Goal: Use online tool/utility: Utilize a website feature to perform a specific function

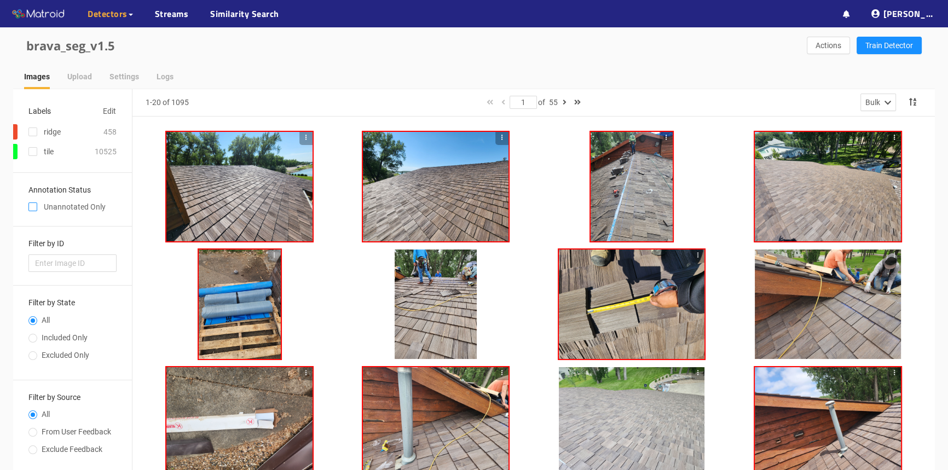
click at [30, 208] on input "checkbox" at bounding box center [32, 209] width 9 height 9
checkbox input "true"
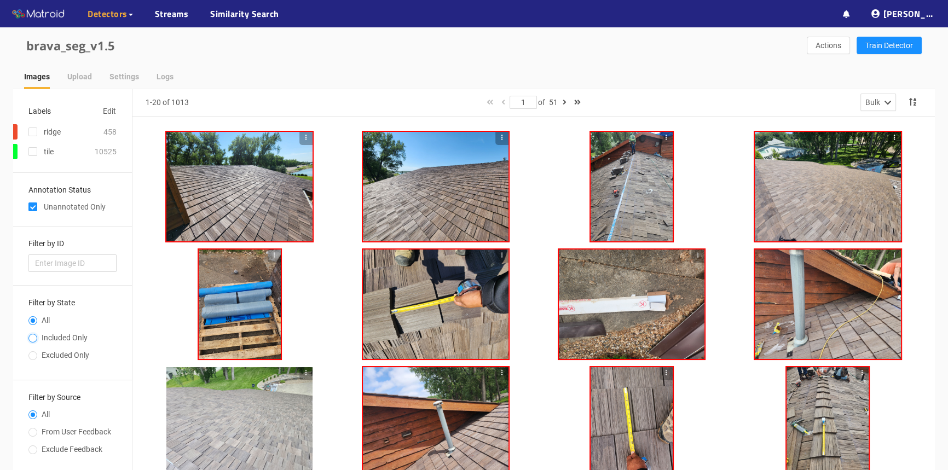
drag, startPoint x: 35, startPoint y: 340, endPoint x: 42, endPoint y: 338, distance: 7.4
click at [35, 339] on input "Included Only" at bounding box center [32, 339] width 9 height 7
radio input "true"
radio input "false"
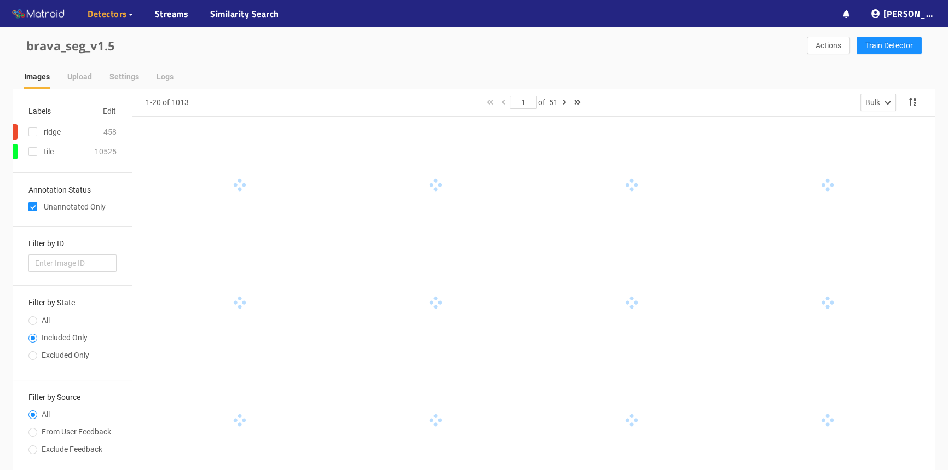
click at [34, 208] on input "checkbox" at bounding box center [32, 209] width 9 height 9
checkbox input "false"
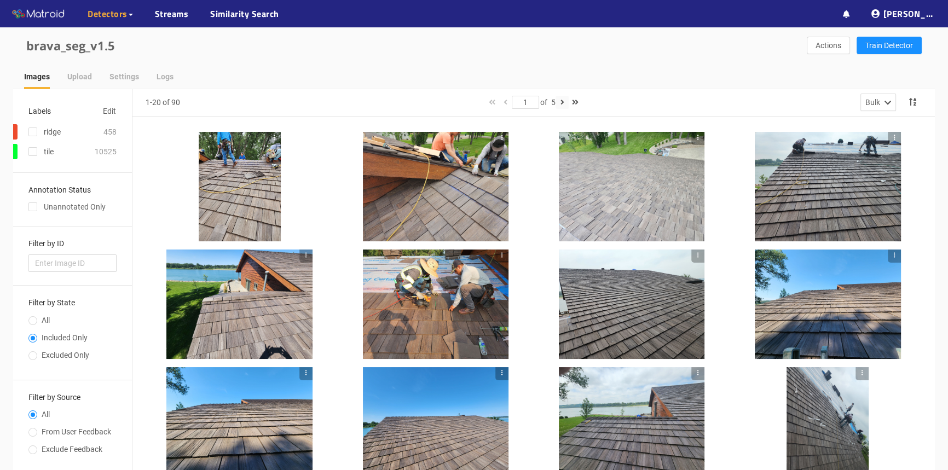
click at [561, 102] on button "button" at bounding box center [561, 102] width 13 height 13
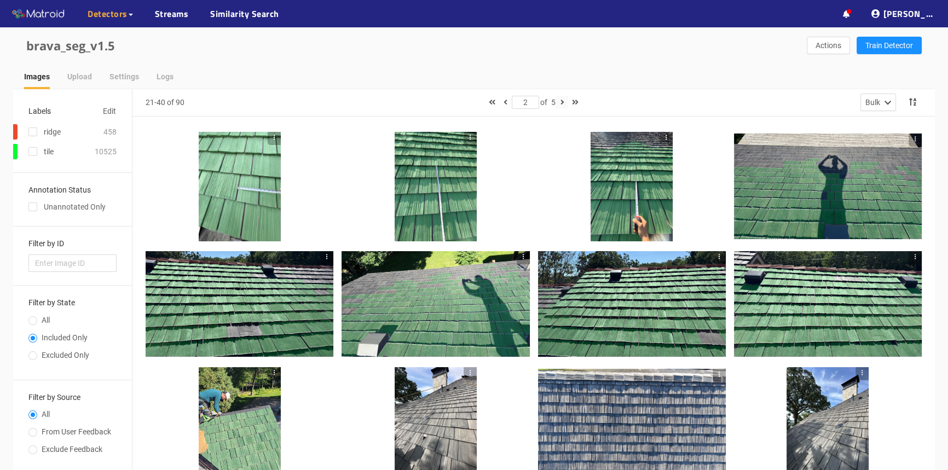
click at [564, 102] on icon "button" at bounding box center [562, 102] width 4 height 8
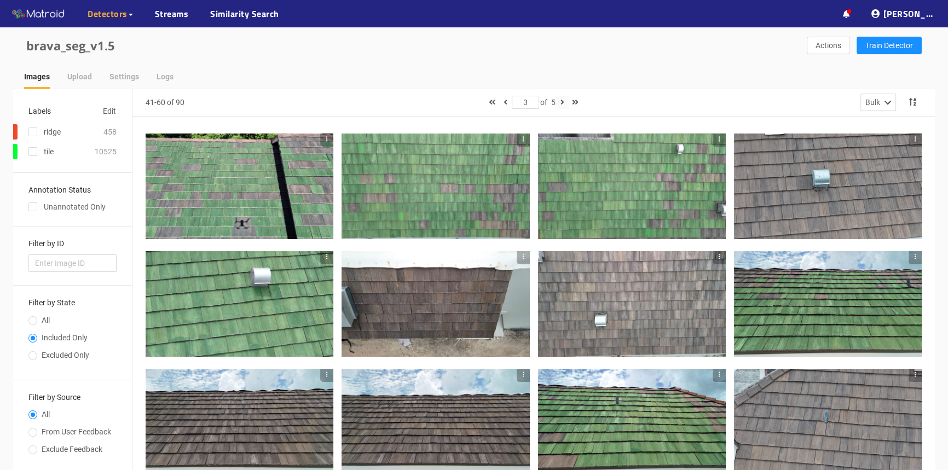
click at [561, 101] on button "button" at bounding box center [561, 102] width 13 height 13
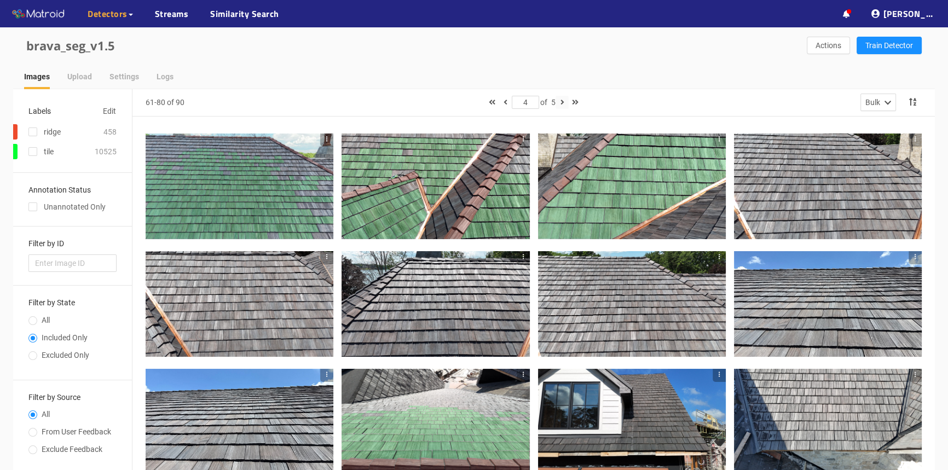
click at [560, 99] on button "button" at bounding box center [561, 102] width 13 height 13
type input "5"
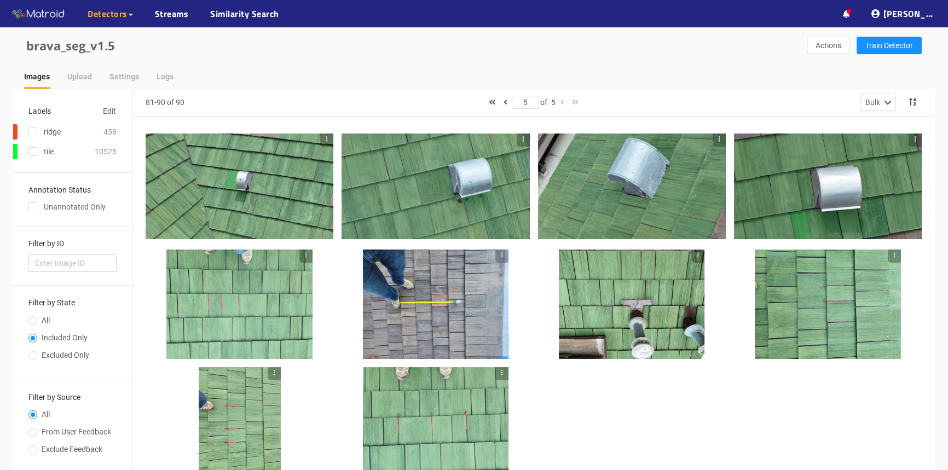
click at [586, 65] on div "Images Upload Settings Logs" at bounding box center [479, 76] width 910 height 25
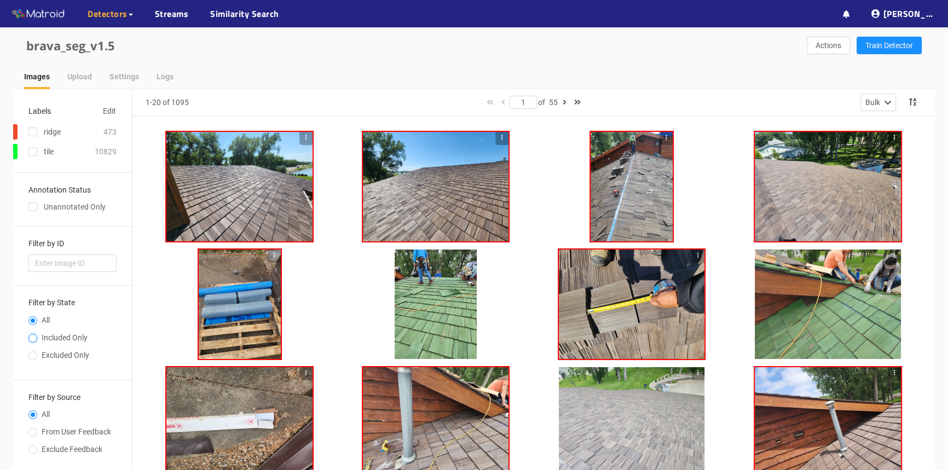
click at [33, 337] on input "Included Only" at bounding box center [32, 339] width 9 height 7
radio input "true"
radio input "false"
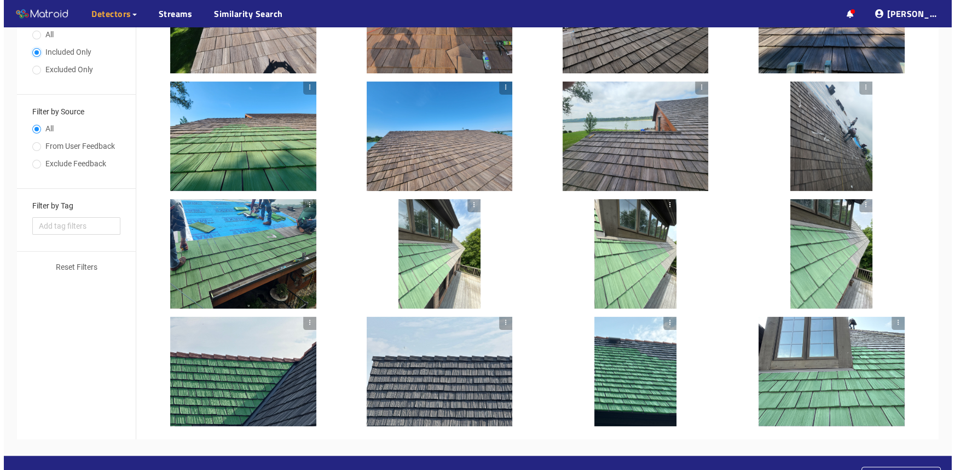
scroll to position [263, 0]
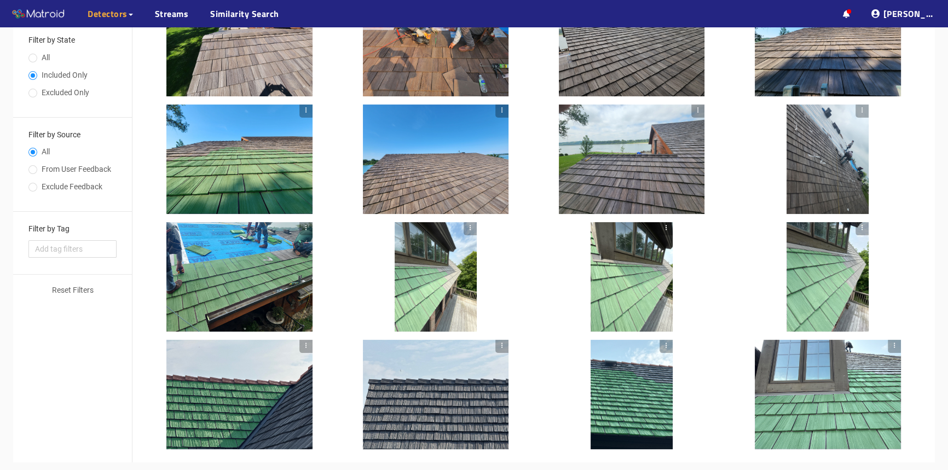
click at [460, 290] on div at bounding box center [435, 276] width 82 height 109
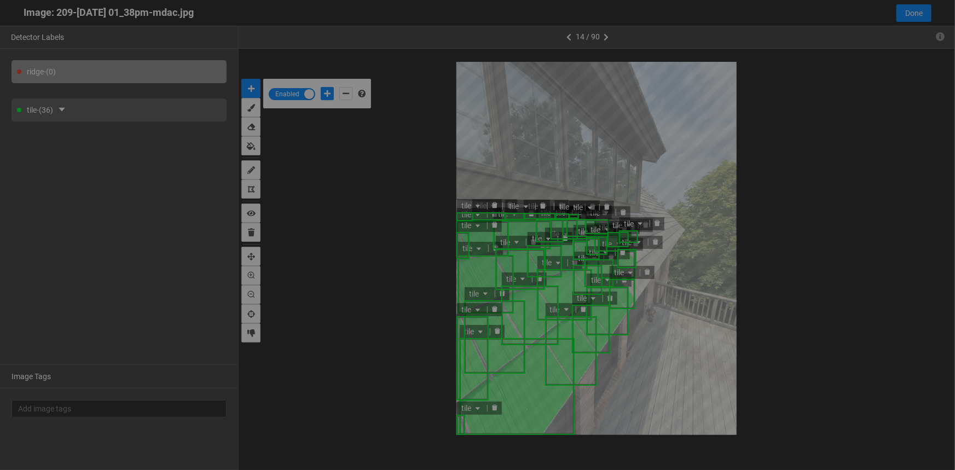
scroll to position [463, 0]
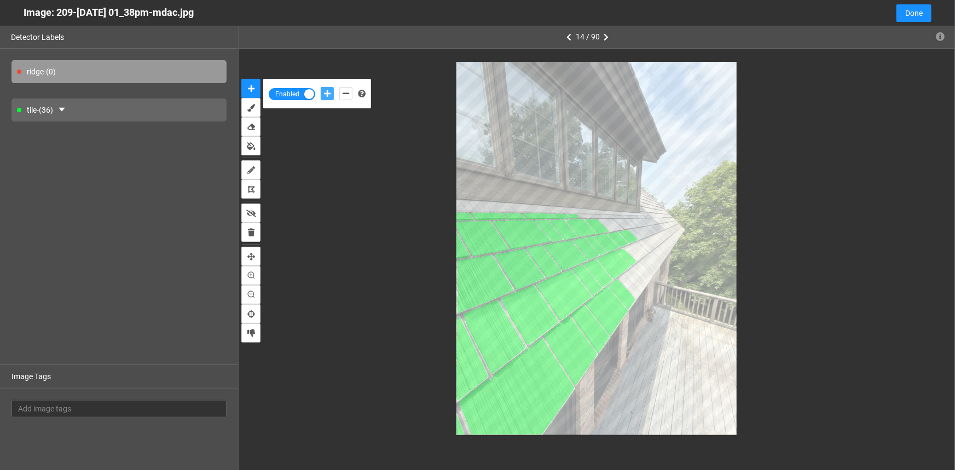
click at [328, 92] on icon "add-positive-points" at bounding box center [327, 94] width 7 height 8
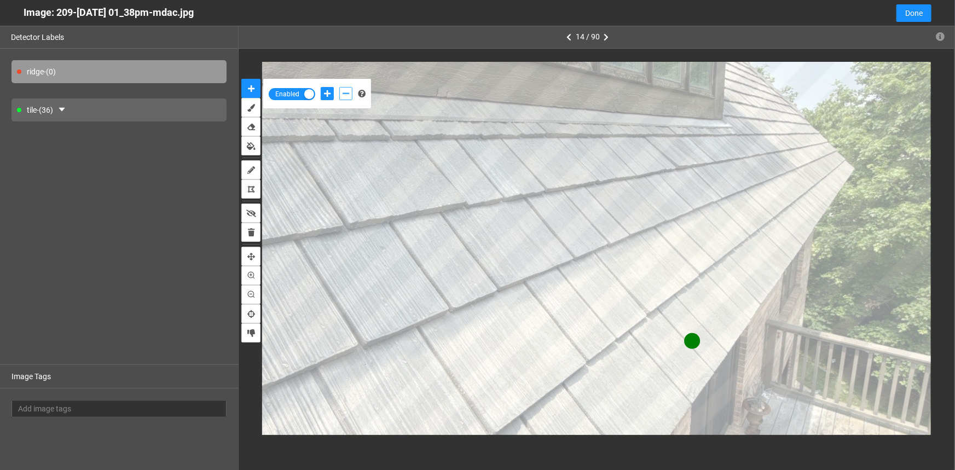
click at [344, 93] on icon "add-negative-points" at bounding box center [346, 94] width 7 height 8
click at [339, 87] on button "add-negative-points" at bounding box center [345, 93] width 13 height 13
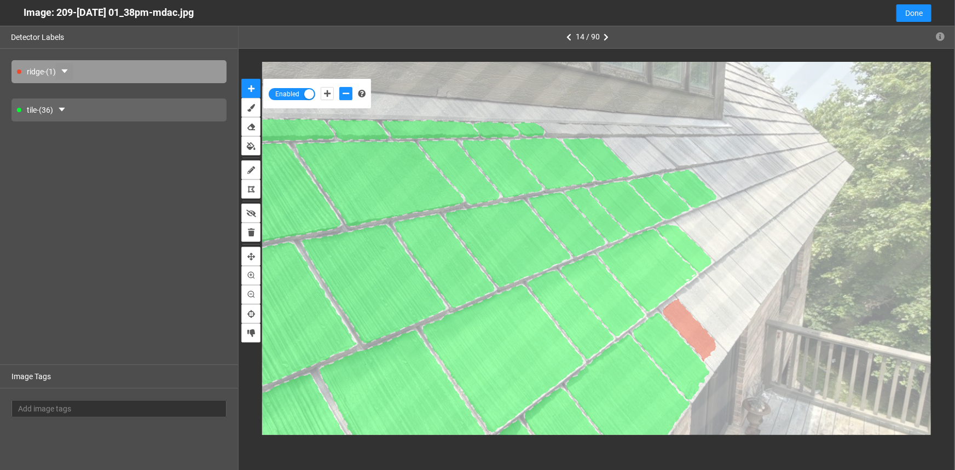
click at [64, 71] on button "button" at bounding box center [65, 72] width 18 height 18
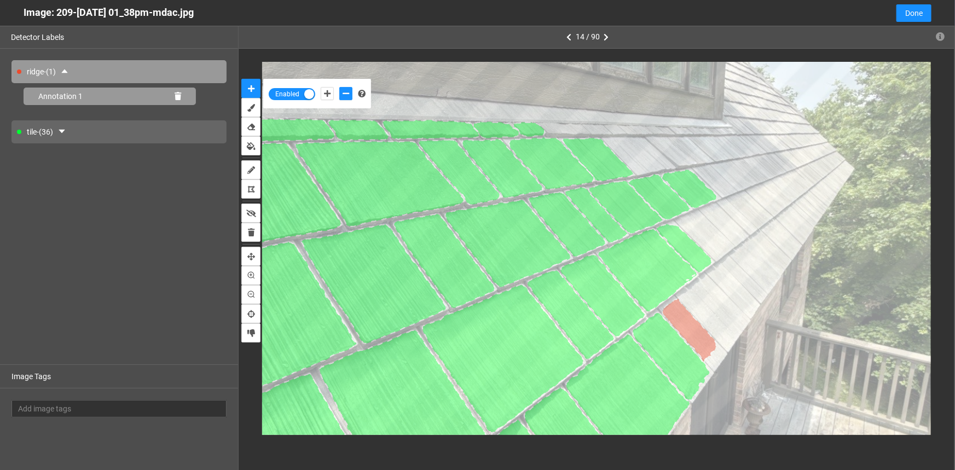
click at [180, 95] on icon at bounding box center [178, 96] width 7 height 8
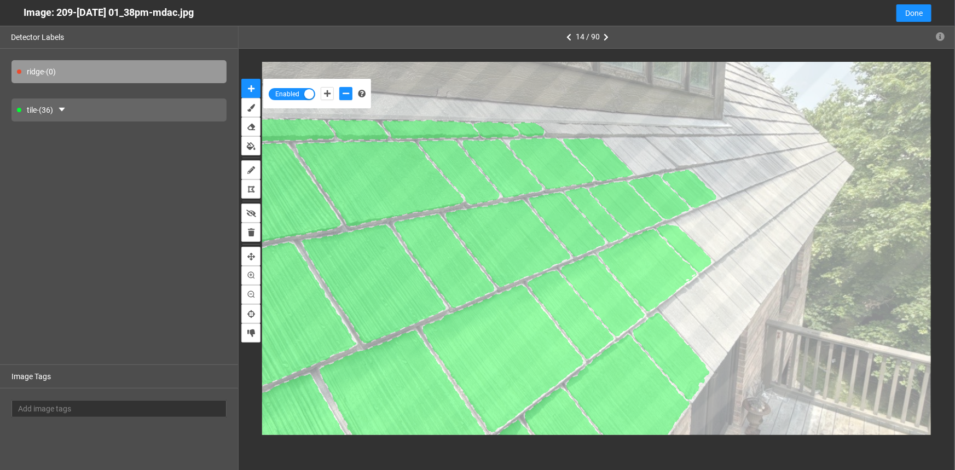
click at [83, 114] on div "tile - (36)" at bounding box center [118, 109] width 215 height 23
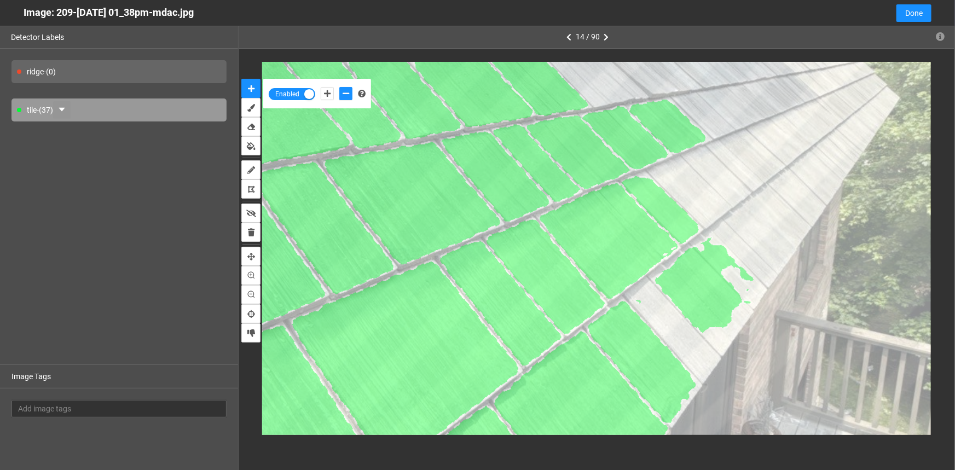
click at [63, 108] on icon "caret-down" at bounding box center [62, 110] width 6 height 4
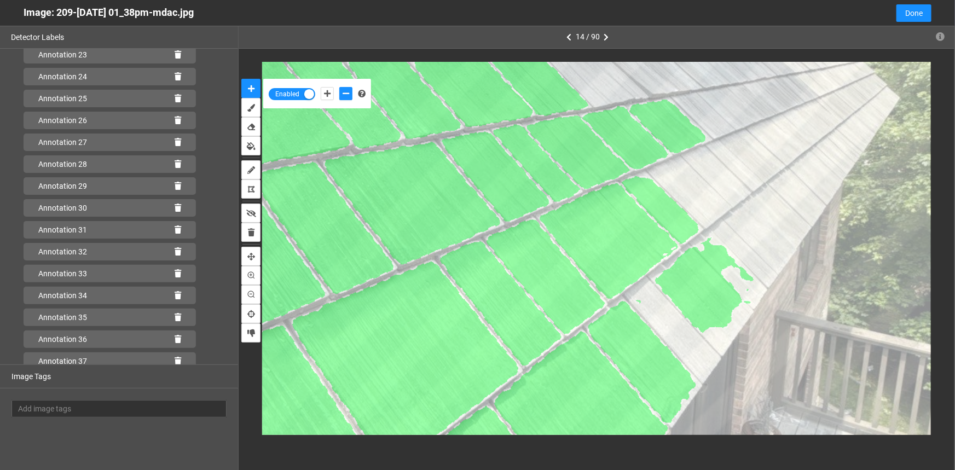
scroll to position [566, 0]
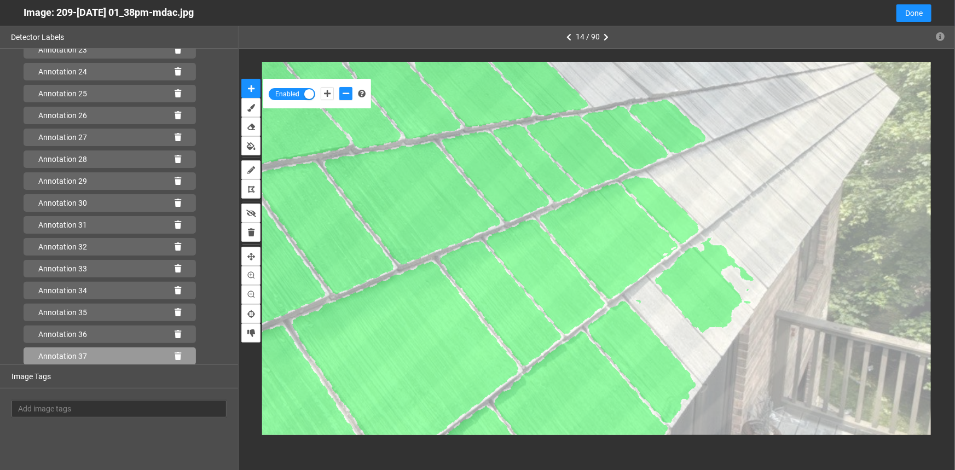
click at [175, 353] on icon at bounding box center [178, 356] width 7 height 8
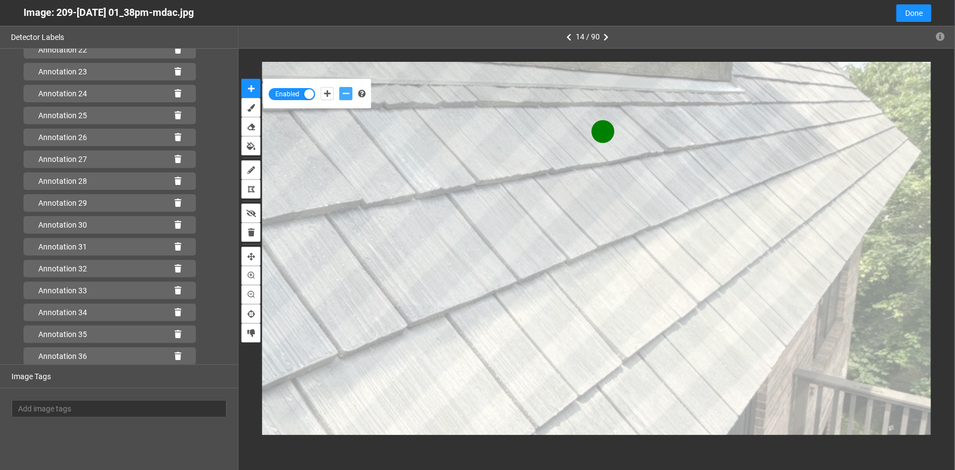
click at [350, 94] on button "add-negative-points" at bounding box center [345, 93] width 13 height 13
click at [339, 87] on button "add-negative-points" at bounding box center [345, 93] width 13 height 13
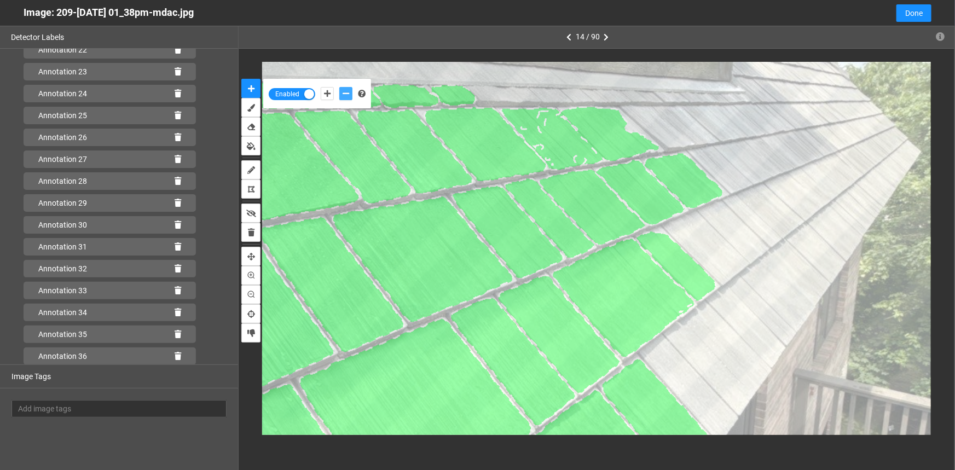
scroll to position [566, 0]
click at [175, 356] on icon at bounding box center [178, 356] width 7 height 8
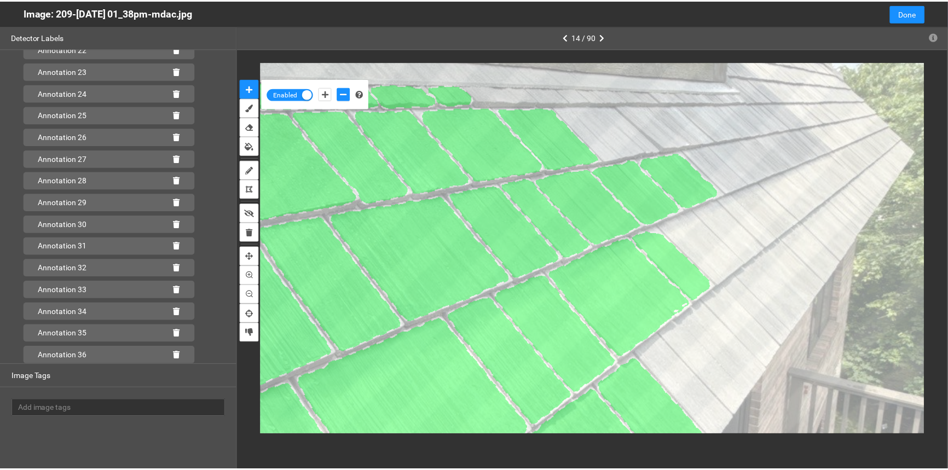
scroll to position [544, 0]
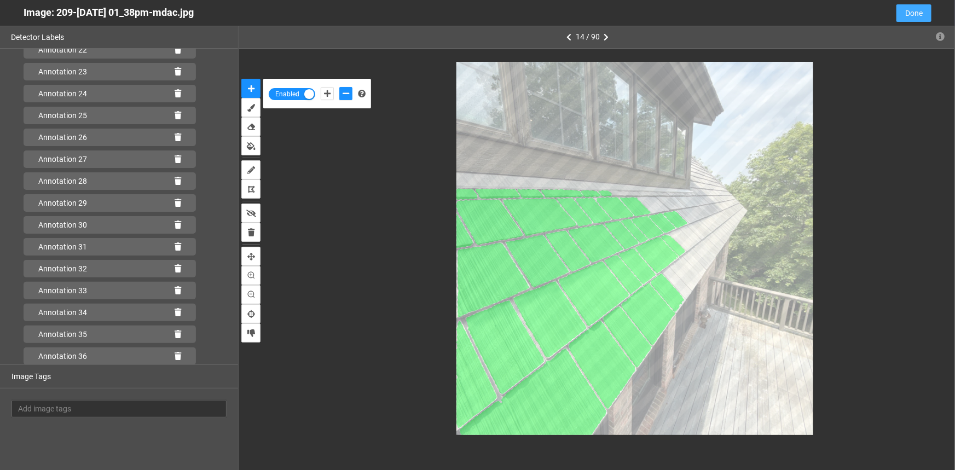
click at [914, 15] on span "Done" at bounding box center [914, 13] width 18 height 12
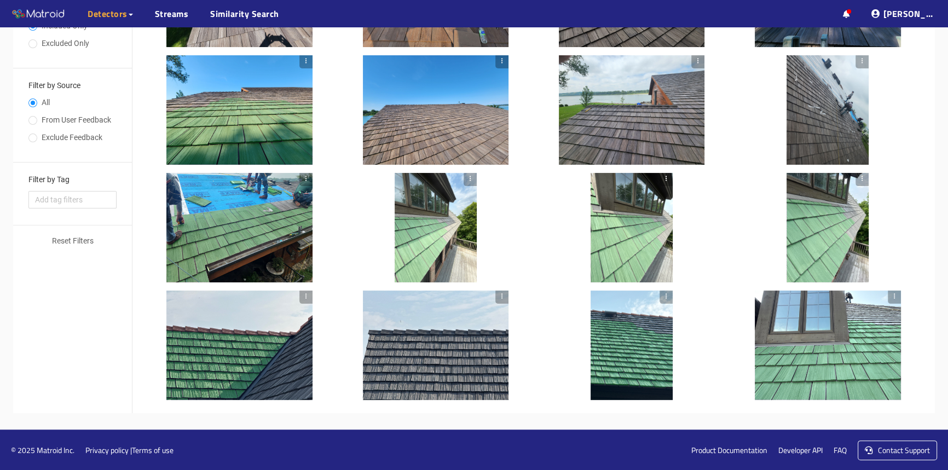
scroll to position [14, 0]
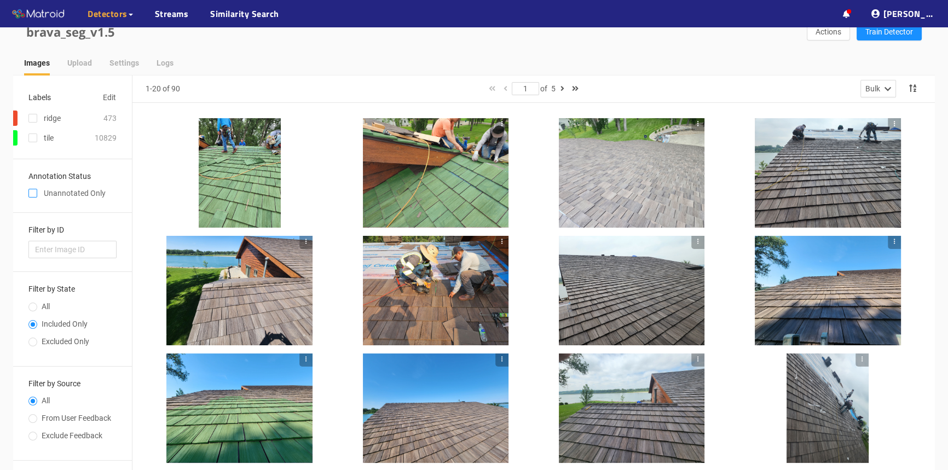
click at [34, 194] on input "checkbox" at bounding box center [32, 195] width 9 height 9
checkbox input "true"
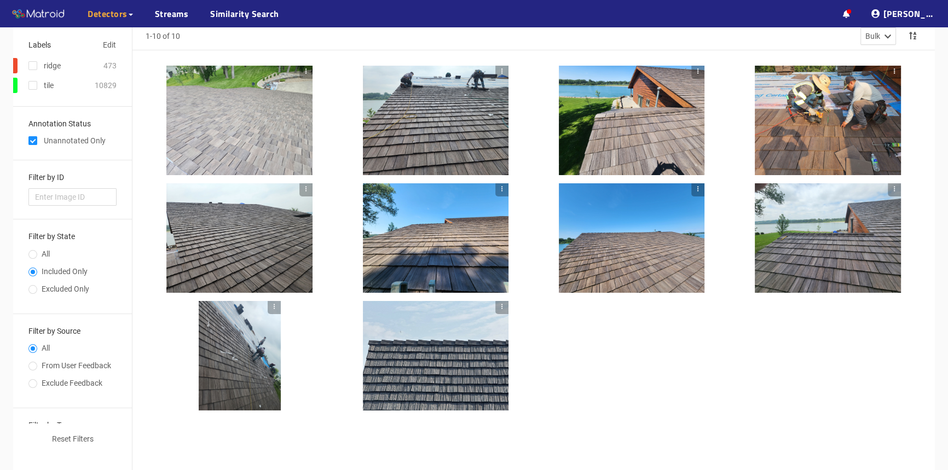
scroll to position [66, 0]
